Goal: Obtain resource: Download file/media

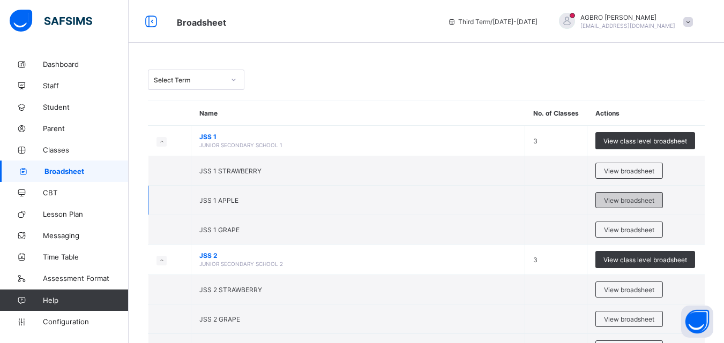
click at [629, 201] on span "View broadsheet" at bounding box center [629, 201] width 50 height 8
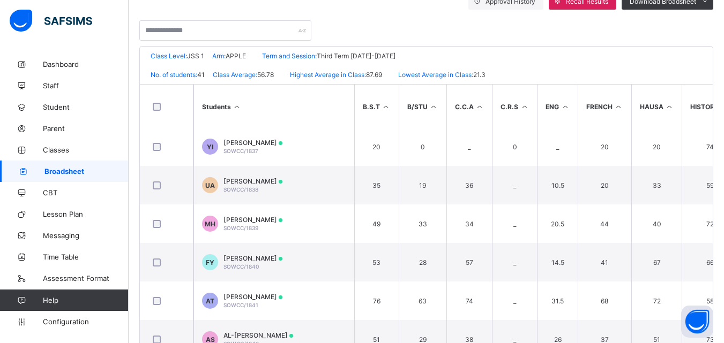
scroll to position [285, 0]
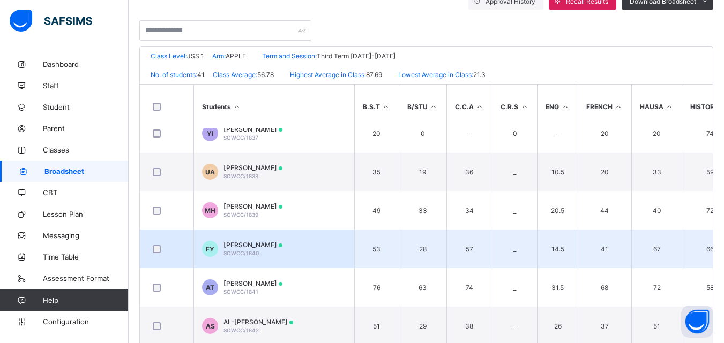
click at [288, 252] on td "FY [PERSON_NAME] SOWCC/1840" at bounding box center [273, 249] width 161 height 39
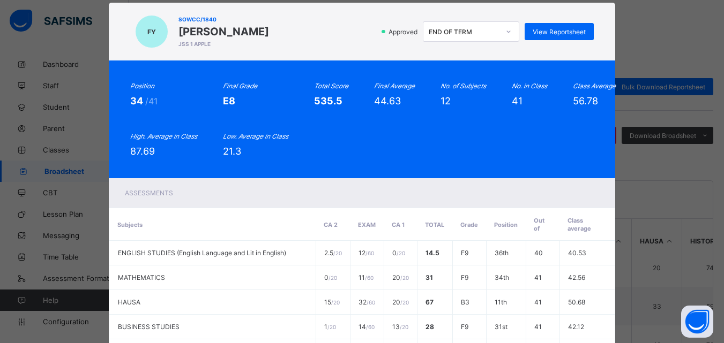
scroll to position [0, 0]
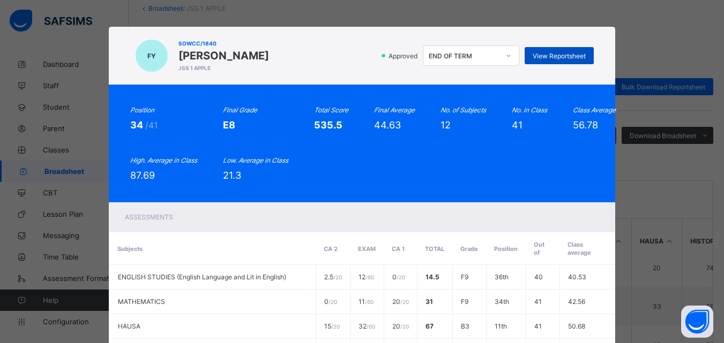
click at [586, 50] on div "View Reportsheet" at bounding box center [559, 55] width 69 height 17
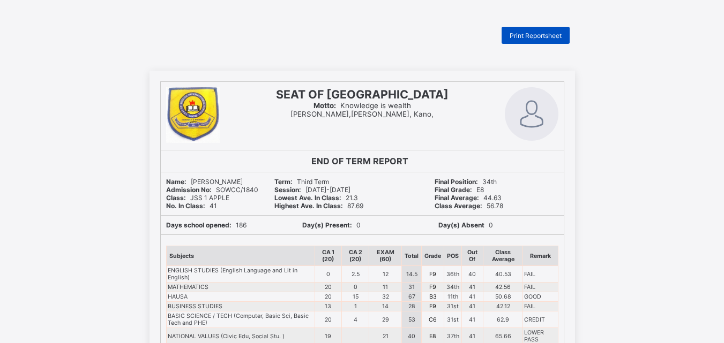
click at [539, 33] on span "Print Reportsheet" at bounding box center [536, 36] width 52 height 8
